Goal: Transaction & Acquisition: Purchase product/service

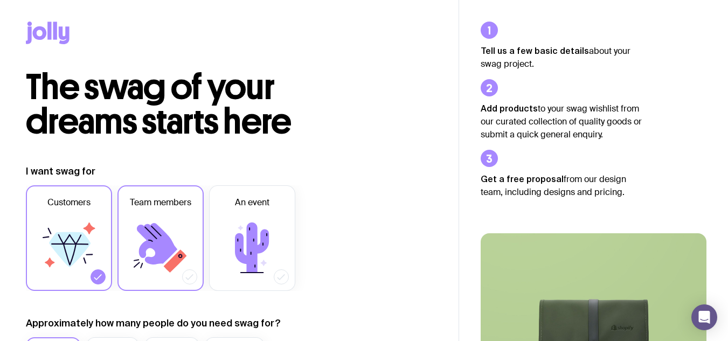
click at [161, 228] on icon at bounding box center [160, 248] width 65 height 65
click at [0, 0] on input "Team members" at bounding box center [0, 0] width 0 height 0
click at [102, 231] on label "Customers" at bounding box center [69, 238] width 86 height 106
click at [0, 0] on input "Customers" at bounding box center [0, 0] width 0 height 0
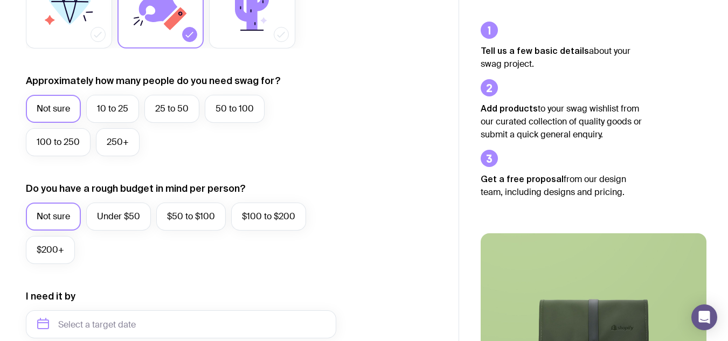
scroll to position [267, 0]
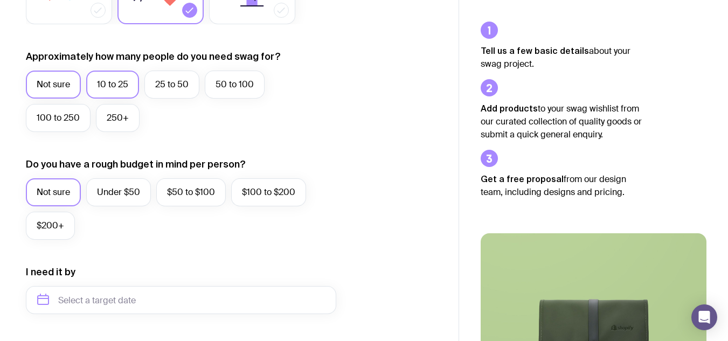
click at [126, 92] on label "10 to 25" at bounding box center [112, 85] width 53 height 28
click at [0, 0] on input "10 to 25" at bounding box center [0, 0] width 0 height 0
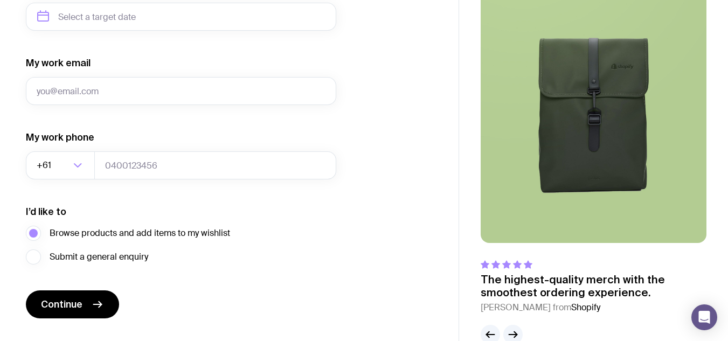
scroll to position [575, 0]
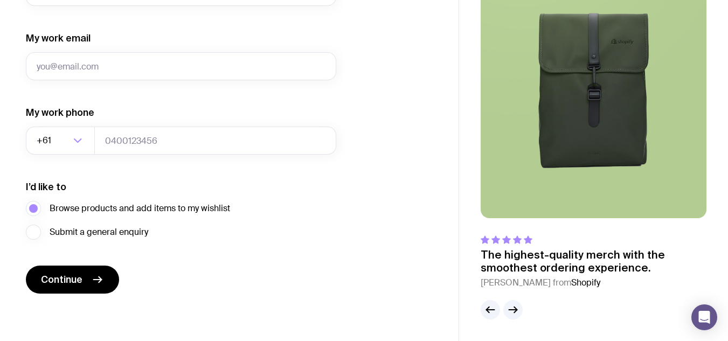
click at [79, 281] on span "Continue" at bounding box center [61, 279] width 41 height 13
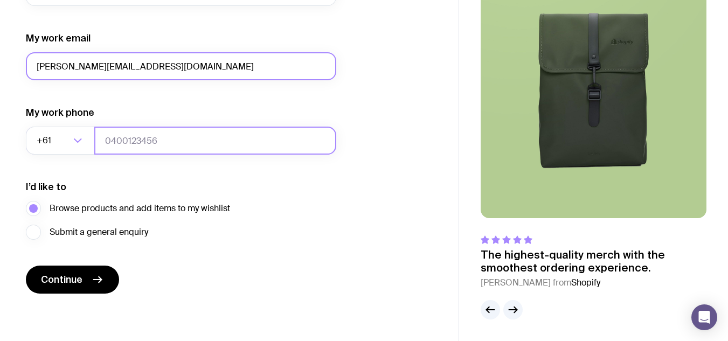
type input "[PERSON_NAME][EMAIL_ADDRESS][DOMAIN_NAME]"
click at [169, 138] on input "tel" at bounding box center [215, 141] width 242 height 28
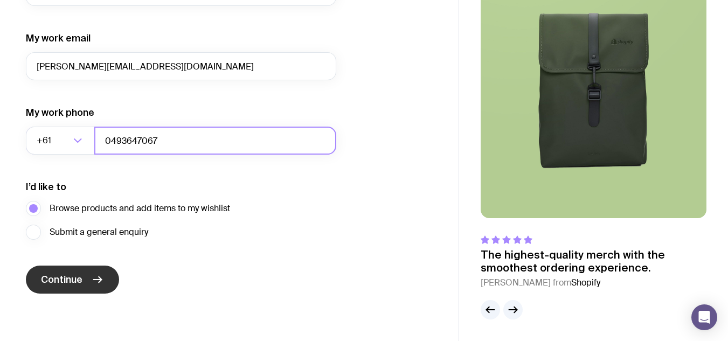
type input "0493647067"
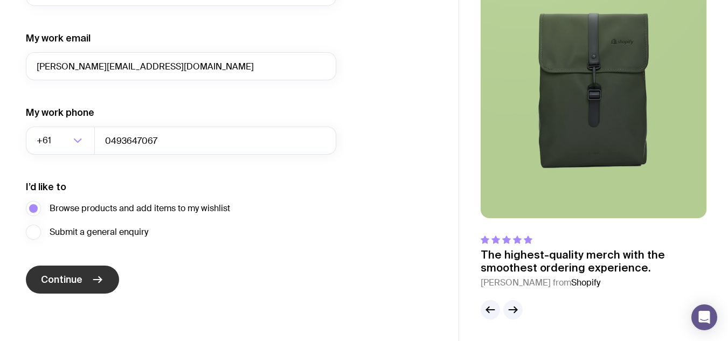
click at [73, 278] on span "Continue" at bounding box center [61, 279] width 41 height 13
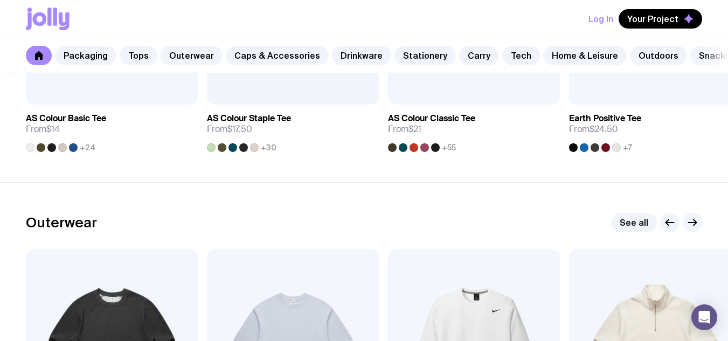
scroll to position [748, 0]
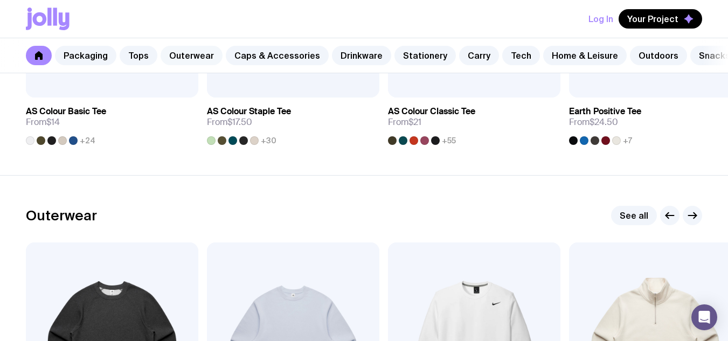
click at [190, 60] on link "Outerwear" at bounding box center [192, 55] width 62 height 19
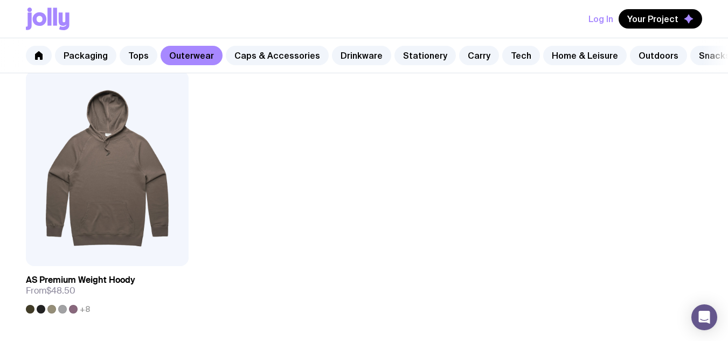
scroll to position [1617, 0]
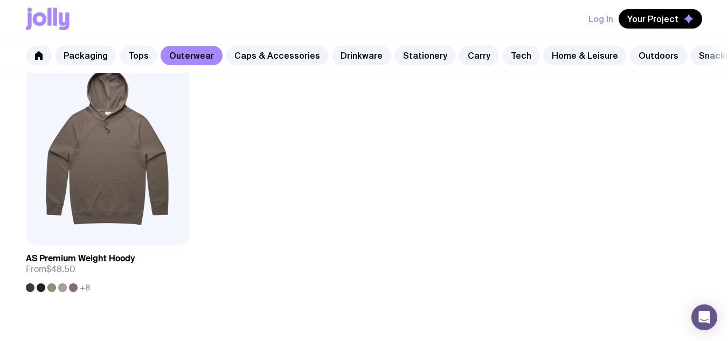
click at [144, 51] on link "Tops" at bounding box center [139, 55] width 38 height 19
